Goal: Navigation & Orientation: Understand site structure

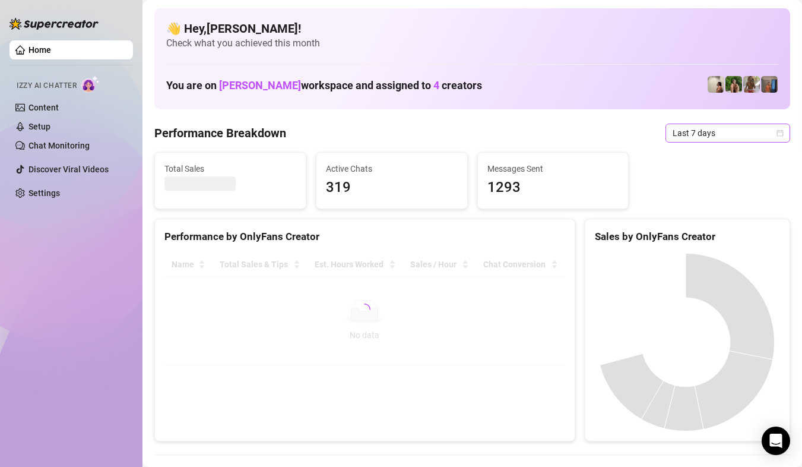
click at [729, 141] on span "Last 7 days" at bounding box center [728, 133] width 110 height 18
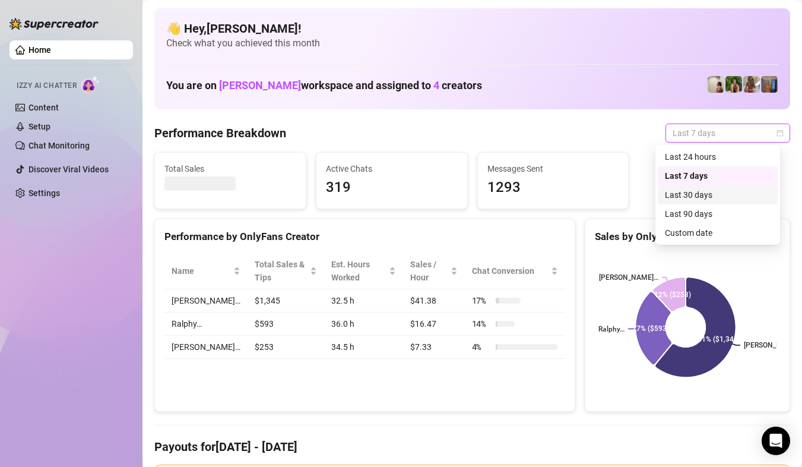
click at [720, 233] on div "Custom date" at bounding box center [718, 232] width 106 height 13
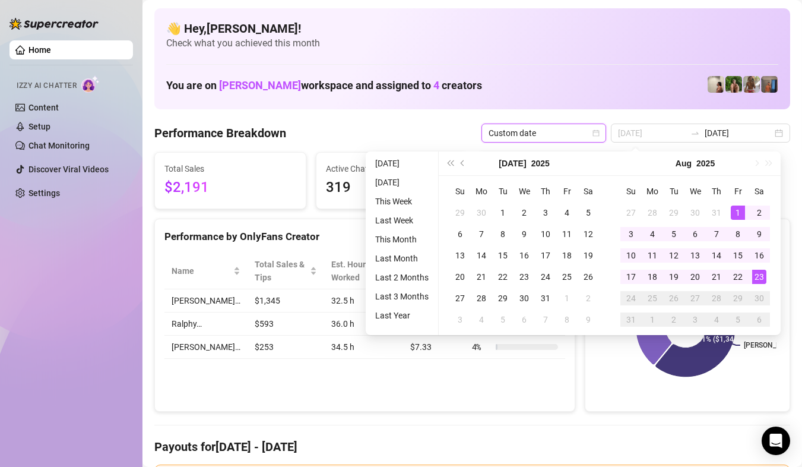
type input "2025-08-01"
click at [734, 213] on div "1" at bounding box center [738, 212] width 14 height 14
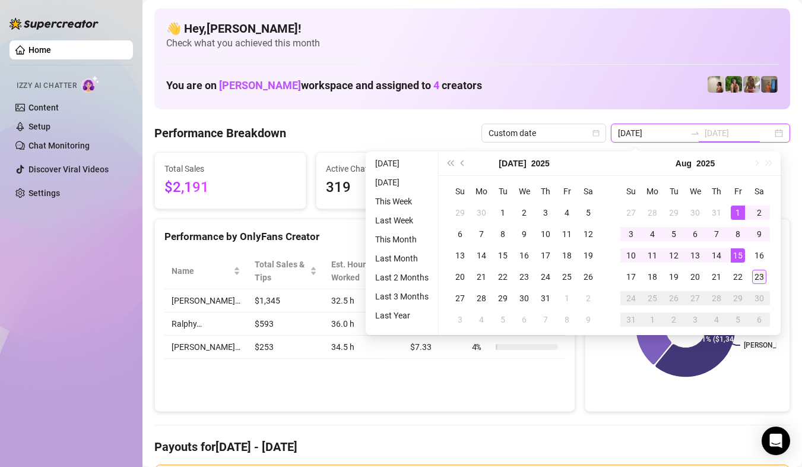
type input "2025-08-23"
click at [752, 272] on div "23" at bounding box center [759, 277] width 14 height 14
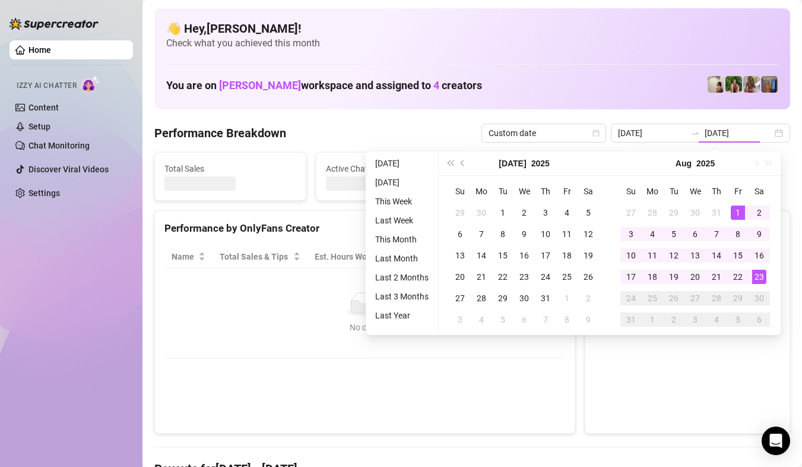
type input "2025-08-01"
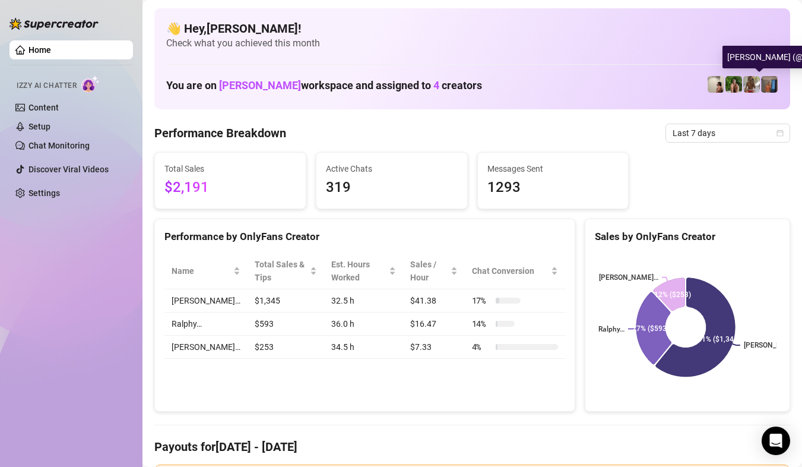
click at [761, 86] on img at bounding box center [769, 84] width 17 height 17
click at [62, 210] on div "Home Izzy AI Chatter Content Setup Chat Monitoring Discover Viral Videos Settin…" at bounding box center [70, 228] width 123 height 456
click at [60, 197] on link "Settings" at bounding box center [43, 192] width 31 height 9
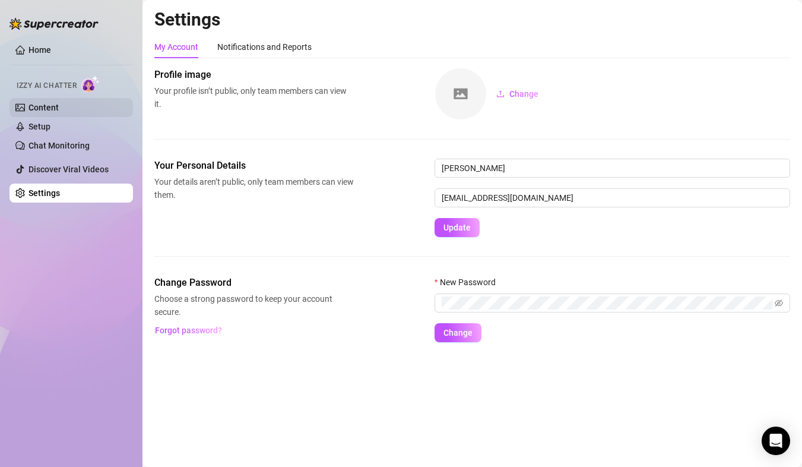
click at [55, 110] on link "Content" at bounding box center [43, 107] width 30 height 9
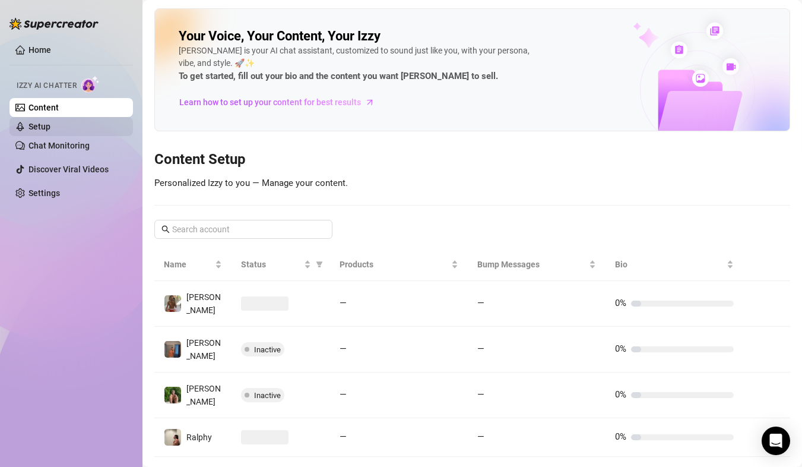
click at [50, 126] on link "Setup" at bounding box center [39, 126] width 22 height 9
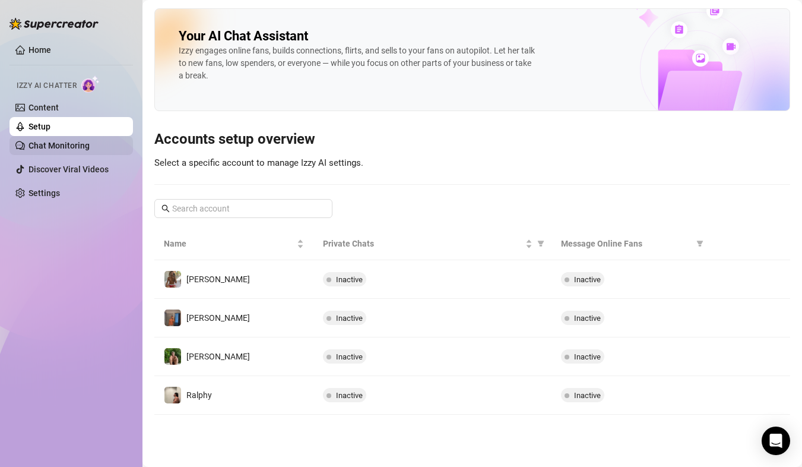
click at [57, 147] on link "Chat Monitoring" at bounding box center [58, 145] width 61 height 9
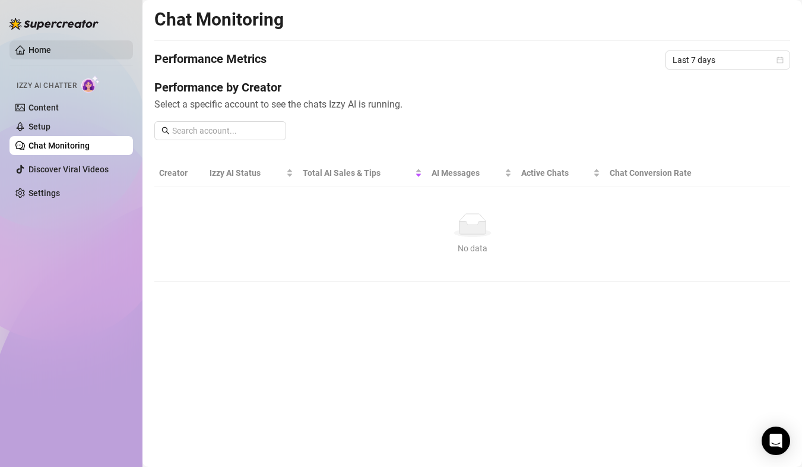
click at [51, 45] on link "Home" at bounding box center [39, 49] width 23 height 9
